Goal: Task Accomplishment & Management: Complete application form

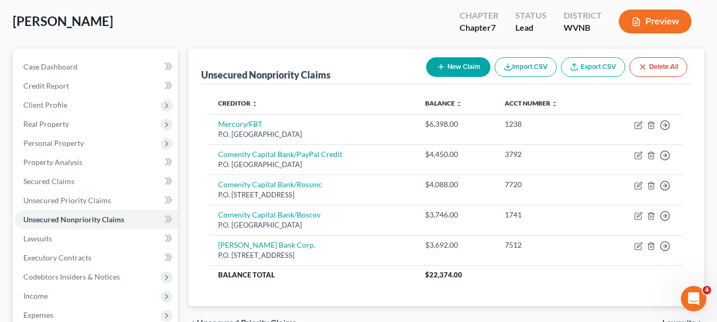
click at [460, 69] on button "New Claim" at bounding box center [458, 67] width 64 height 20
select select "0"
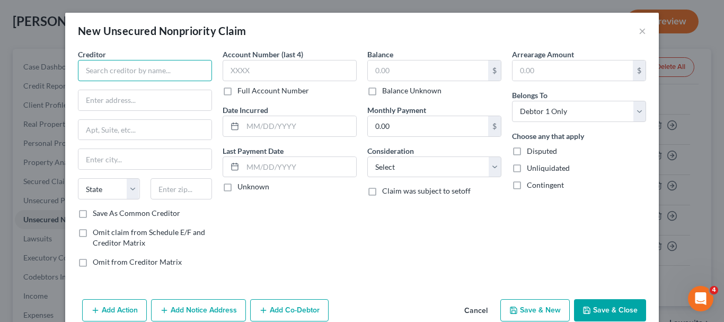
click at [94, 73] on input "text" at bounding box center [145, 70] width 134 height 21
type input "Petal Card/webbank"
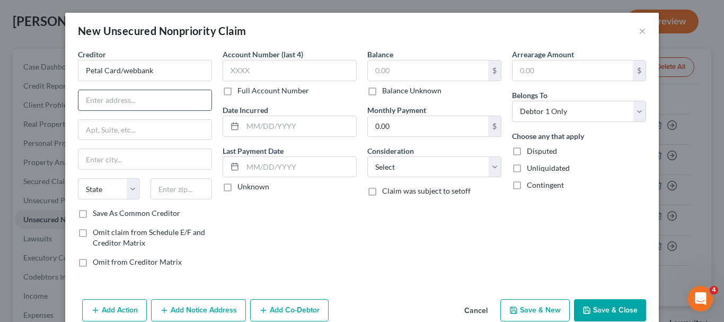
click at [101, 101] on input "text" at bounding box center [144, 100] width 133 height 20
type input "[STREET_ADDRESS]"
click at [100, 129] on input "text" at bounding box center [144, 130] width 133 height 20
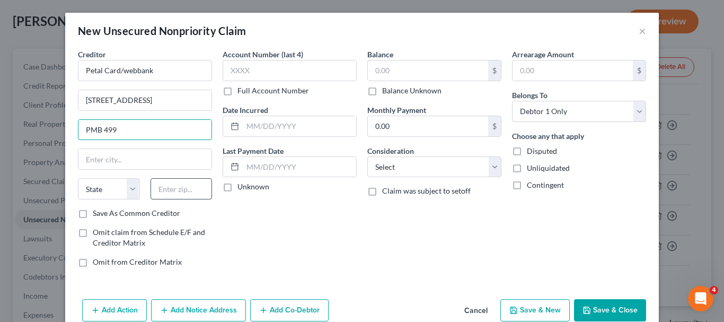
type input "PMB 499"
click at [165, 190] on input "text" at bounding box center [182, 188] width 62 height 21
type input "83714"
type input "Boise"
select select "13"
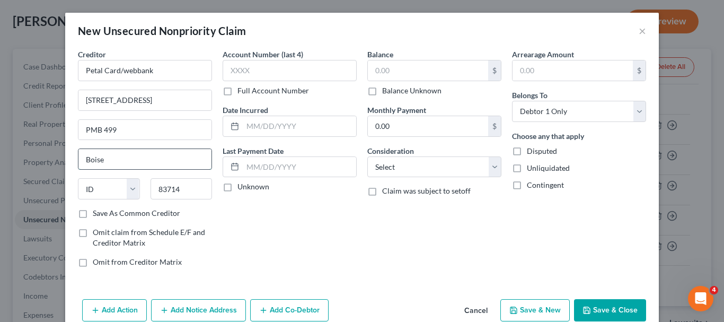
click at [121, 155] on input "Boise" at bounding box center [144, 159] width 133 height 20
type input "B"
type input "[GEOGRAPHIC_DATA]"
click at [267, 71] on input "text" at bounding box center [290, 70] width 134 height 21
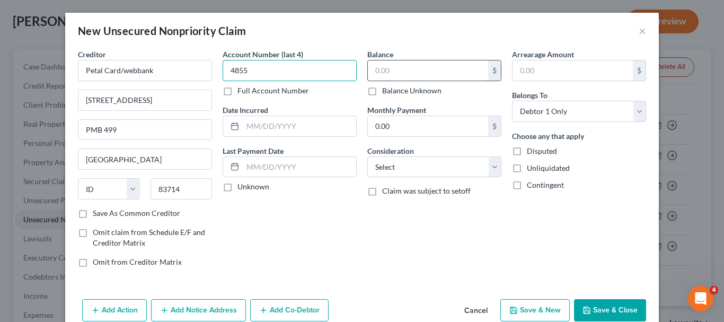
type input "4855"
click at [393, 68] on input "text" at bounding box center [428, 70] width 120 height 20
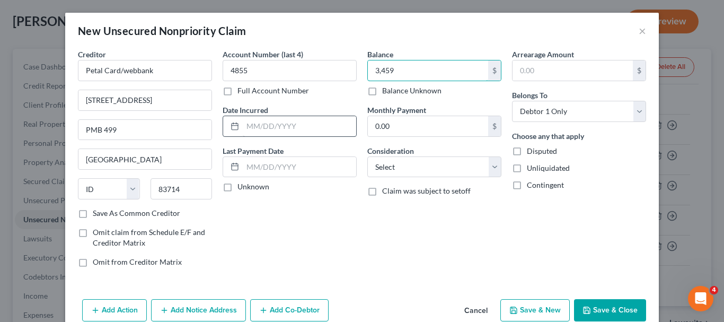
type input "3,459"
click at [252, 126] on input "text" at bounding box center [299, 126] width 113 height 20
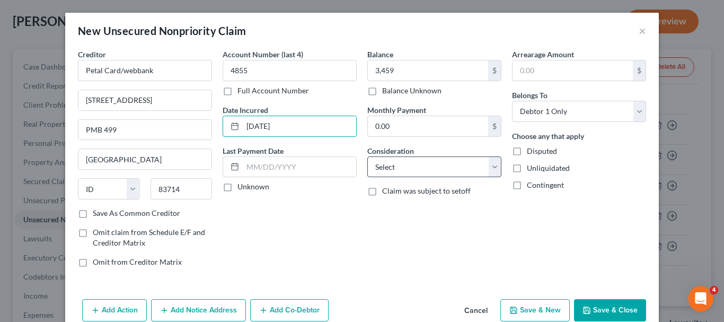
type input "[DATE]"
click at [494, 165] on select "Select Cable / Satellite Services Collection Agency Credit Card Debt Debt Couns…" at bounding box center [435, 166] width 134 height 21
select select "2"
click at [368, 156] on select "Select Cable / Satellite Services Collection Agency Credit Card Debt Debt Couns…" at bounding box center [435, 166] width 134 height 21
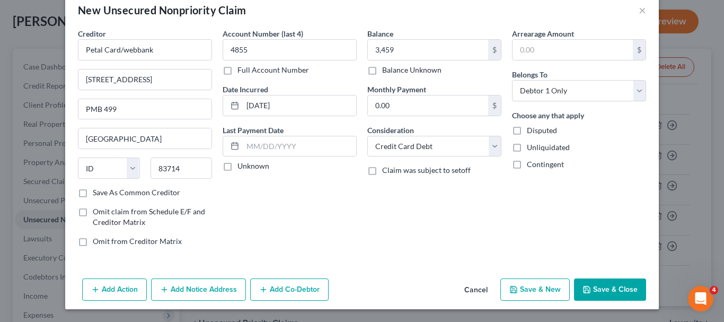
click at [609, 289] on button "Save & Close" at bounding box center [610, 289] width 72 height 22
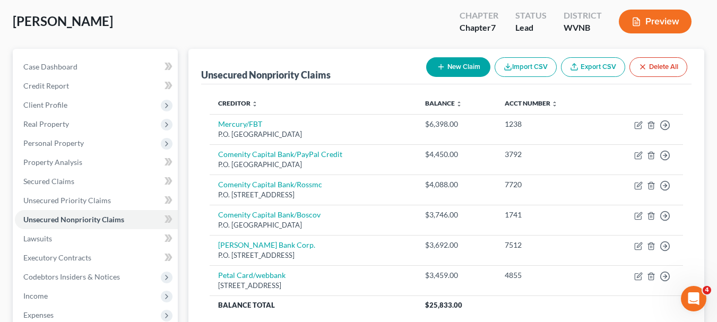
click at [467, 66] on button "New Claim" at bounding box center [458, 67] width 64 height 20
select select "0"
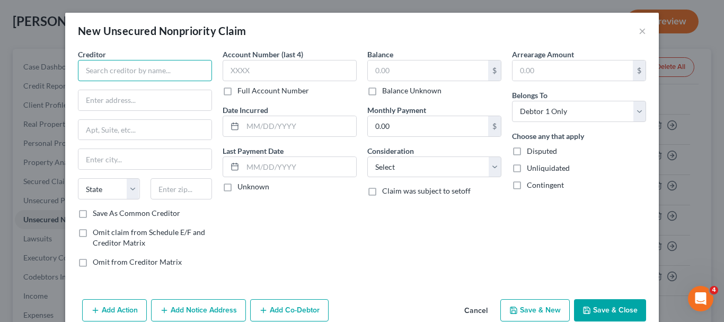
click at [169, 75] on input "text" at bounding box center [145, 70] width 134 height 21
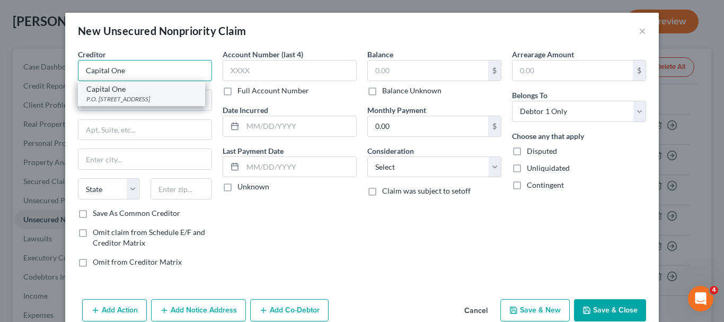
type input "Capital One"
click at [170, 99] on div "P.O. [STREET_ADDRESS]" at bounding box center [141, 98] width 110 height 9
type input "P.O. Box 30285"
type input "[GEOGRAPHIC_DATA]"
select select "46"
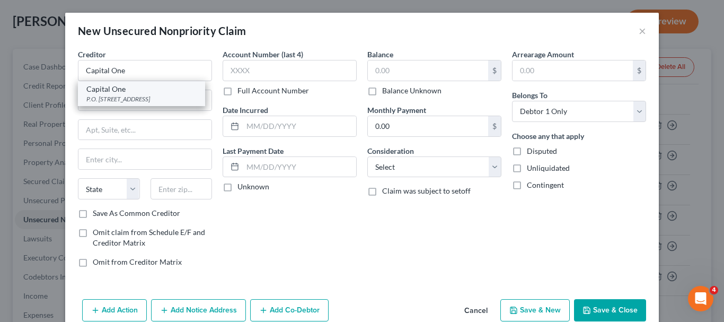
type input "84130"
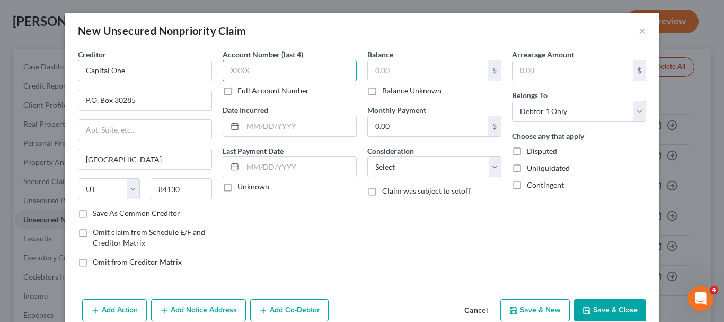
click at [228, 70] on input "text" at bounding box center [290, 70] width 134 height 21
type input "7621"
click at [244, 128] on input "text" at bounding box center [299, 126] width 113 height 20
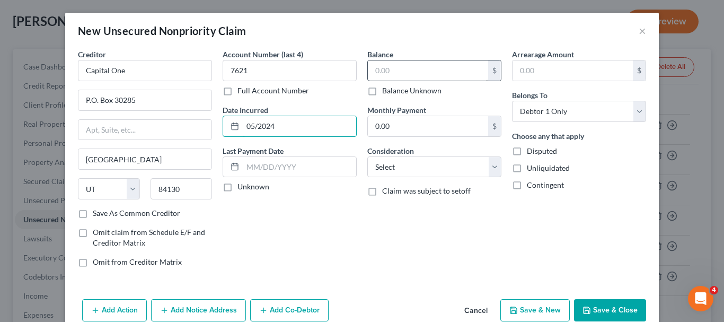
type input "05/2024"
click at [380, 71] on input "text" at bounding box center [428, 70] width 120 height 20
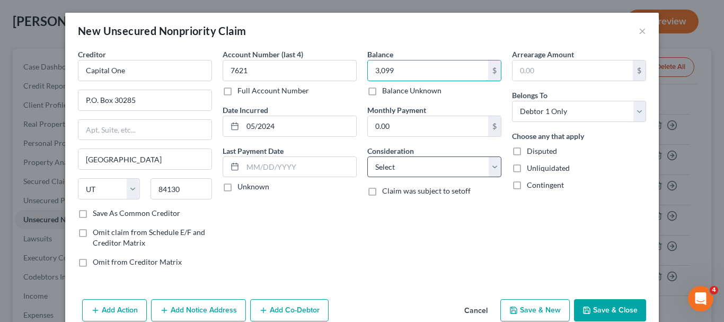
type input "3,099"
click at [403, 168] on select "Select Cable / Satellite Services Collection Agency Credit Card Debt Debt Couns…" at bounding box center [435, 166] width 134 height 21
select select "2"
click at [368, 156] on select "Select Cable / Satellite Services Collection Agency Credit Card Debt Debt Couns…" at bounding box center [435, 166] width 134 height 21
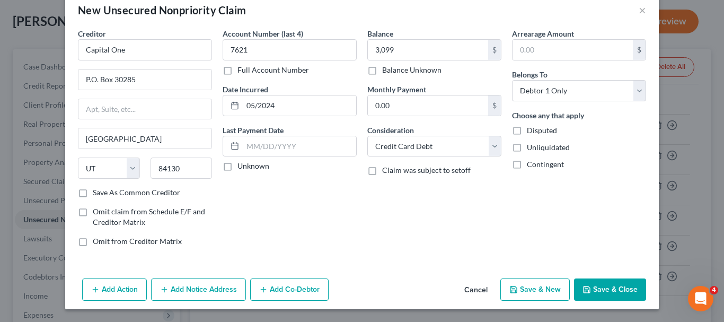
click at [608, 283] on button "Save & Close" at bounding box center [610, 289] width 72 height 22
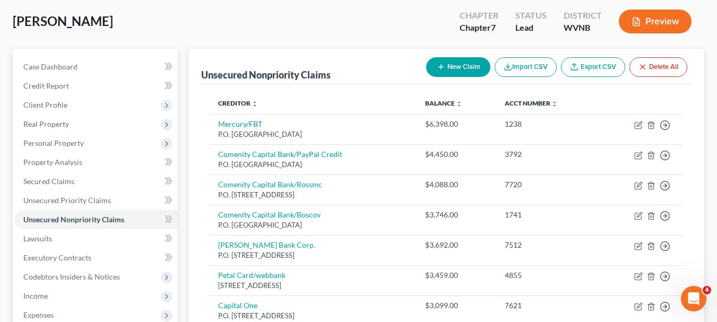
click at [454, 66] on button "New Claim" at bounding box center [458, 67] width 64 height 20
select select "0"
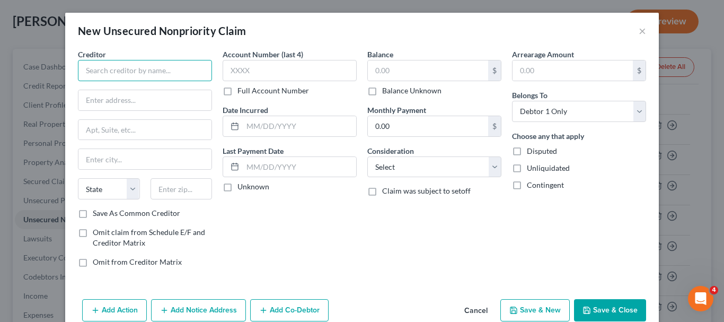
click at [164, 72] on input "text" at bounding box center [145, 70] width 134 height 21
type input "Ally Credit Card/cws"
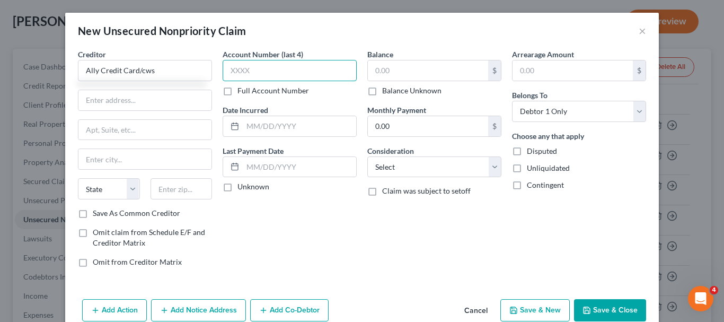
click at [228, 72] on input "text" at bounding box center [290, 70] width 134 height 21
type input "1309"
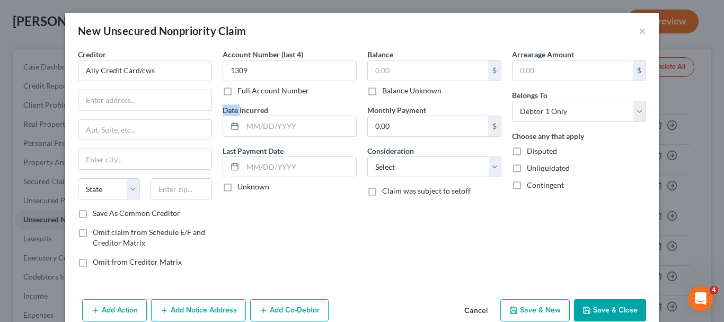
click at [293, 88] on div "Account Number (last 4) 1309 Full Account Number Date Incurred Last Payment Dat…" at bounding box center [289, 162] width 145 height 227
click at [368, 74] on input "text" at bounding box center [428, 70] width 120 height 20
type input "1"
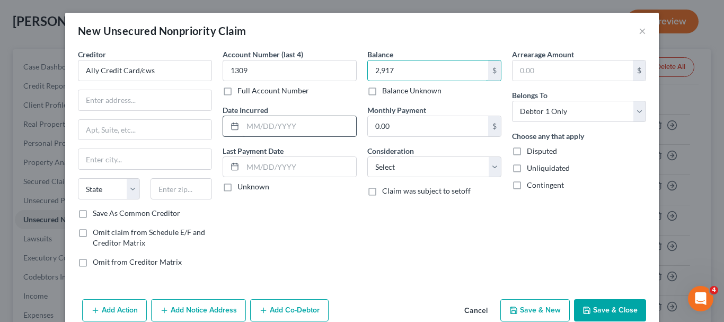
type input "2,917"
click at [251, 123] on input "text" at bounding box center [299, 126] width 113 height 20
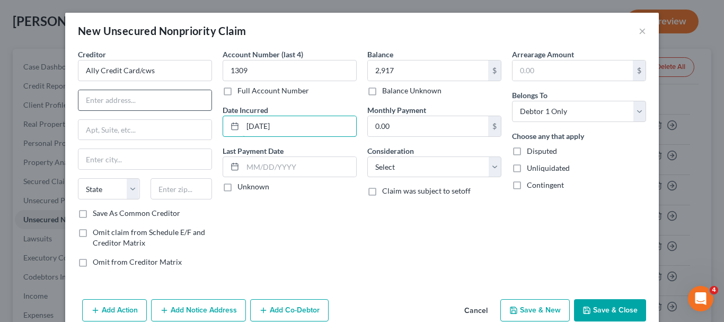
type input "[DATE]"
click at [120, 101] on input "text" at bounding box center [144, 100] width 133 height 20
type input "P.O. Box 9222"
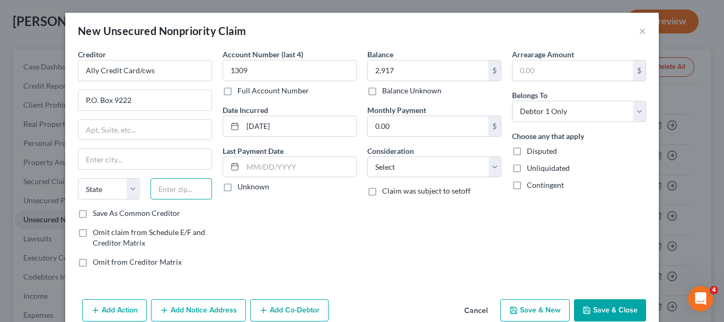
click at [174, 195] on input "text" at bounding box center [182, 188] width 62 height 21
type input "11804"
type input "Old Bethpage"
select select "35"
click at [446, 165] on select "Select Cable / Satellite Services Collection Agency Credit Card Debt Debt Couns…" at bounding box center [435, 166] width 134 height 21
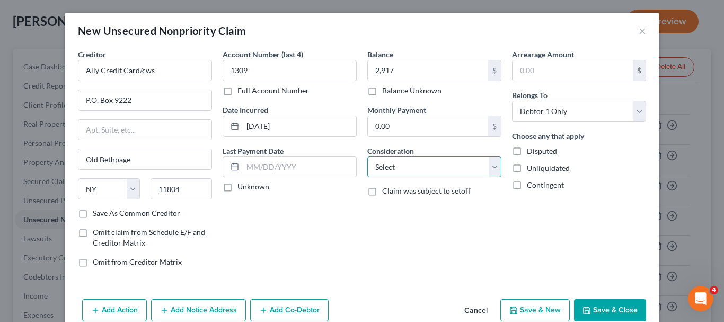
select select "2"
click at [368, 156] on select "Select Cable / Satellite Services Collection Agency Credit Card Debt Debt Couns…" at bounding box center [435, 166] width 134 height 21
click at [605, 314] on button "Save & Close" at bounding box center [610, 310] width 72 height 22
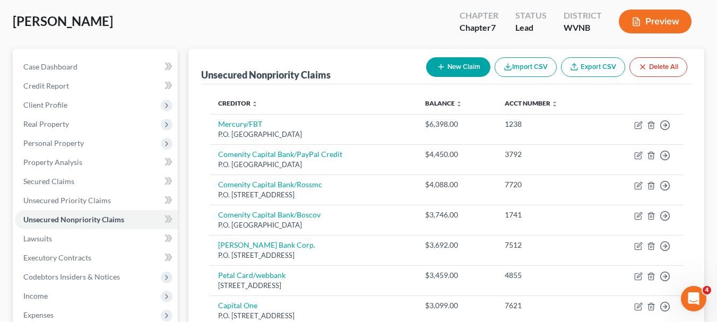
click at [469, 72] on button "New Claim" at bounding box center [458, 67] width 64 height 20
select select "0"
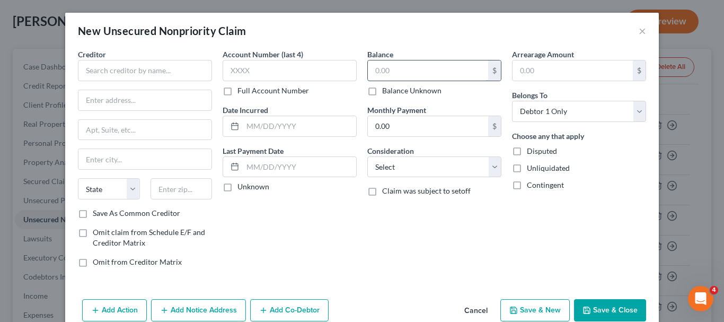
click at [469, 73] on input "text" at bounding box center [428, 70] width 120 height 20
click at [120, 69] on input "text" at bounding box center [145, 70] width 134 height 21
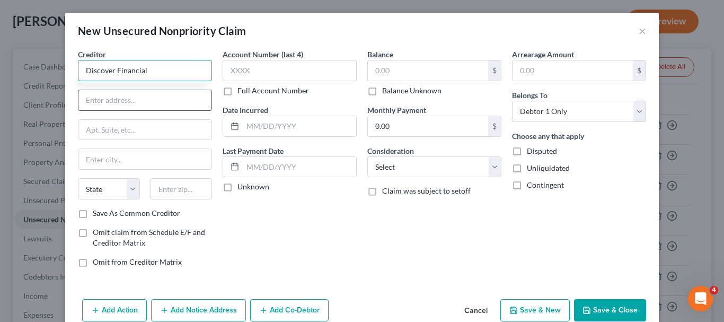
type input "Discover Financial"
click at [119, 102] on input "text" at bounding box center [144, 100] width 133 height 20
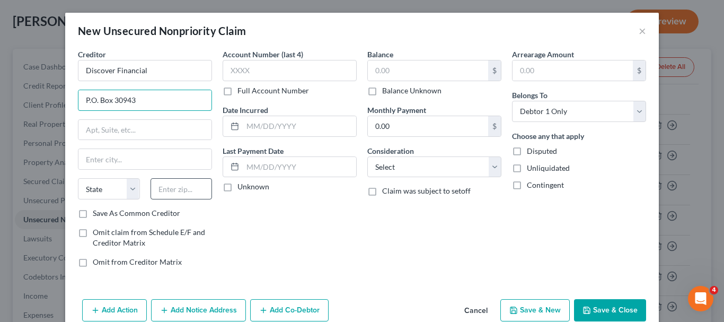
type input "P.O. Box 30943"
click at [172, 190] on input "text" at bounding box center [182, 188] width 62 height 21
type input "84130"
type input "[GEOGRAPHIC_DATA]"
select select "46"
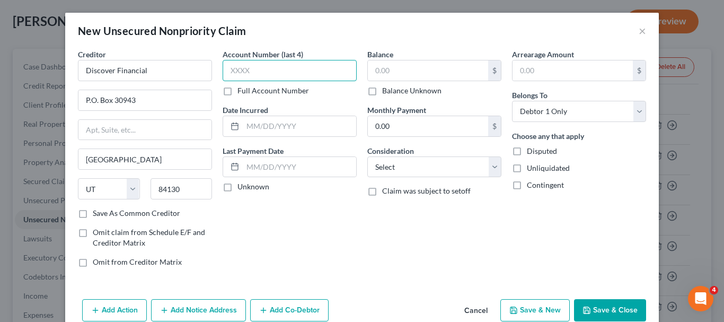
click at [232, 74] on input "text" at bounding box center [290, 70] width 134 height 21
type input "5406"
click at [368, 69] on input "text" at bounding box center [428, 70] width 120 height 20
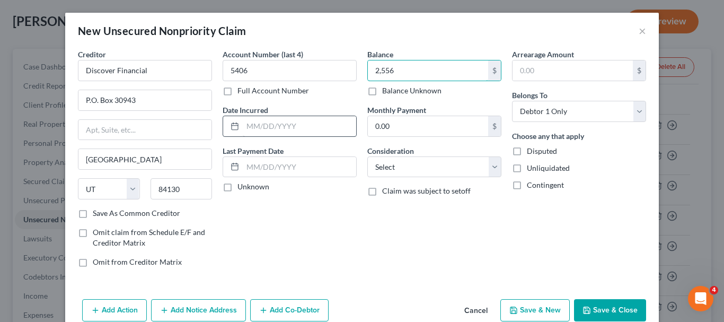
type input "2,556"
click at [285, 134] on input "text" at bounding box center [299, 126] width 113 height 20
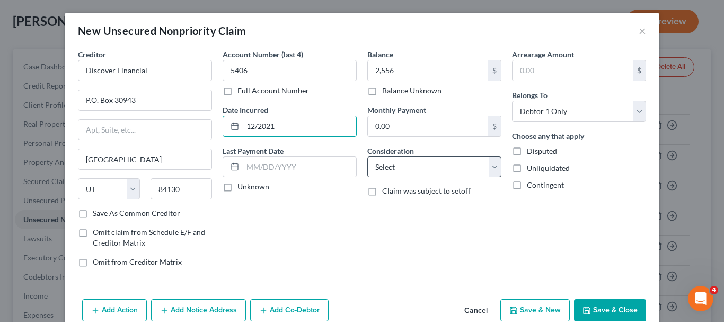
type input "12/2021"
click at [416, 173] on select "Select Cable / Satellite Services Collection Agency Credit Card Debt Debt Couns…" at bounding box center [435, 166] width 134 height 21
select select "2"
click at [368, 156] on select "Select Cable / Satellite Services Collection Agency Credit Card Debt Debt Couns…" at bounding box center [435, 166] width 134 height 21
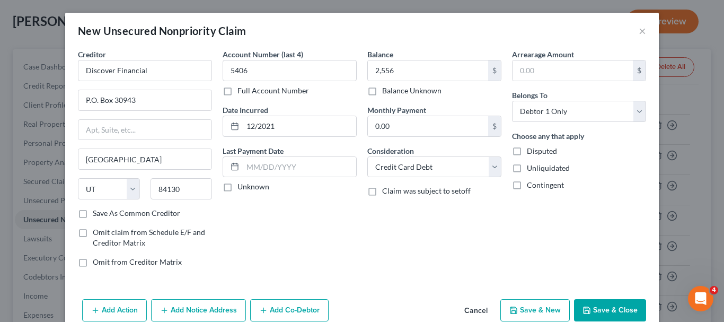
click at [593, 305] on button "Save & Close" at bounding box center [610, 310] width 72 height 22
